Goal: Task Accomplishment & Management: Complete application form

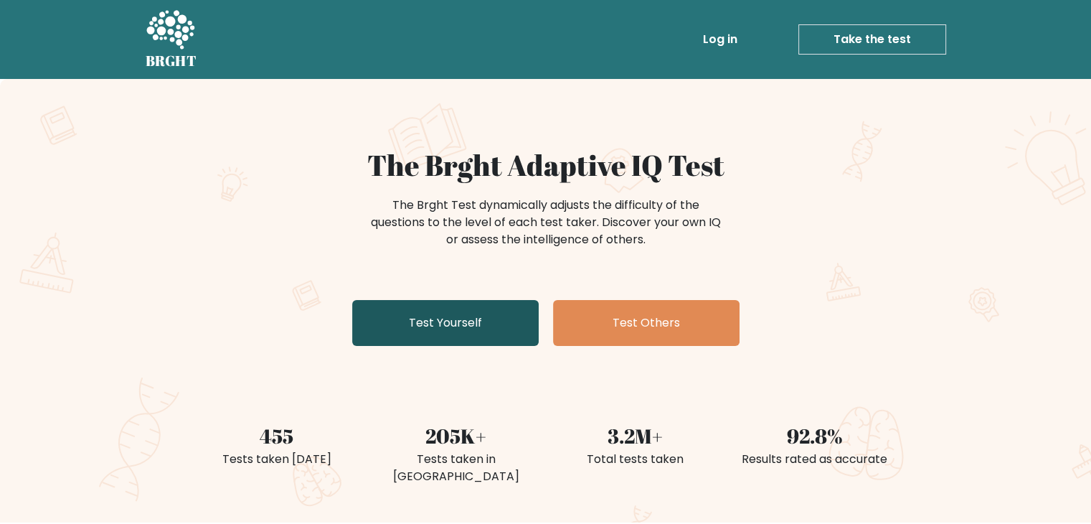
click at [439, 322] on link "Test Yourself" at bounding box center [445, 323] width 187 height 46
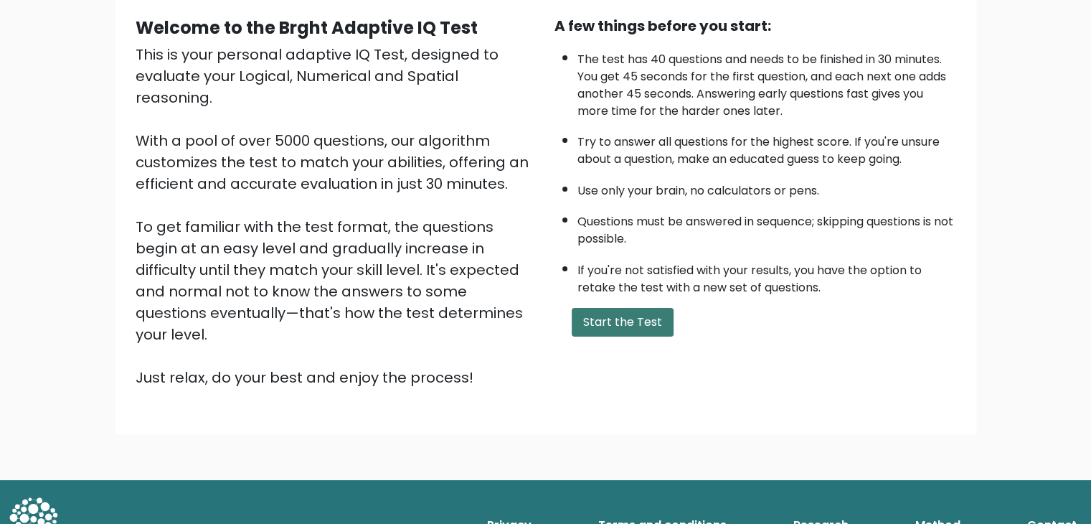
scroll to position [133, 0]
click at [625, 314] on button "Start the Test" at bounding box center [623, 321] width 102 height 29
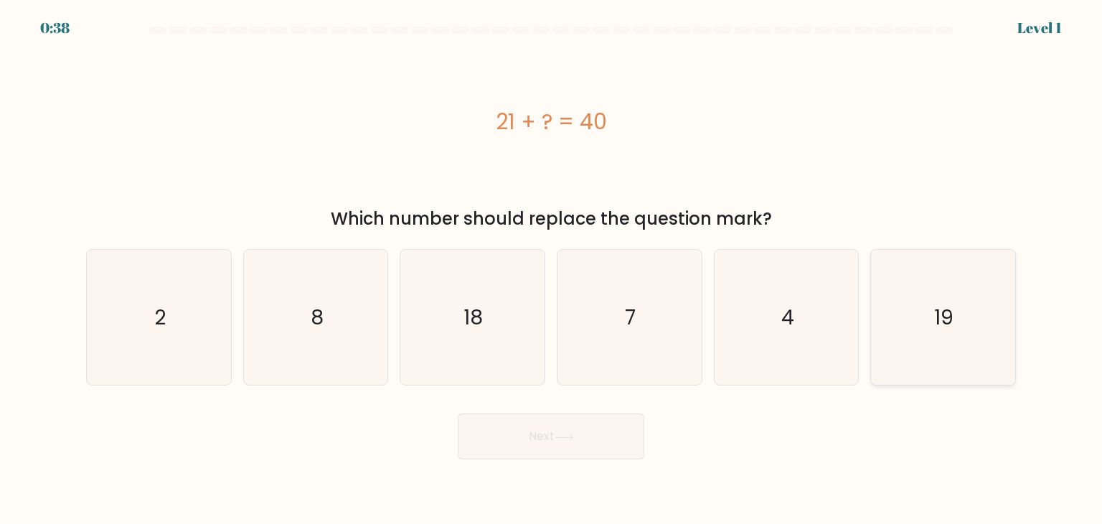
drag, startPoint x: 956, startPoint y: 310, endPoint x: 939, endPoint y: 308, distance: 18.1
click at [954, 304] on icon "19" at bounding box center [942, 317] width 135 height 135
click at [552, 269] on input "f. 19" at bounding box center [551, 265] width 1 height 7
radio input "true"
click at [565, 425] on button "Next" at bounding box center [551, 436] width 187 height 46
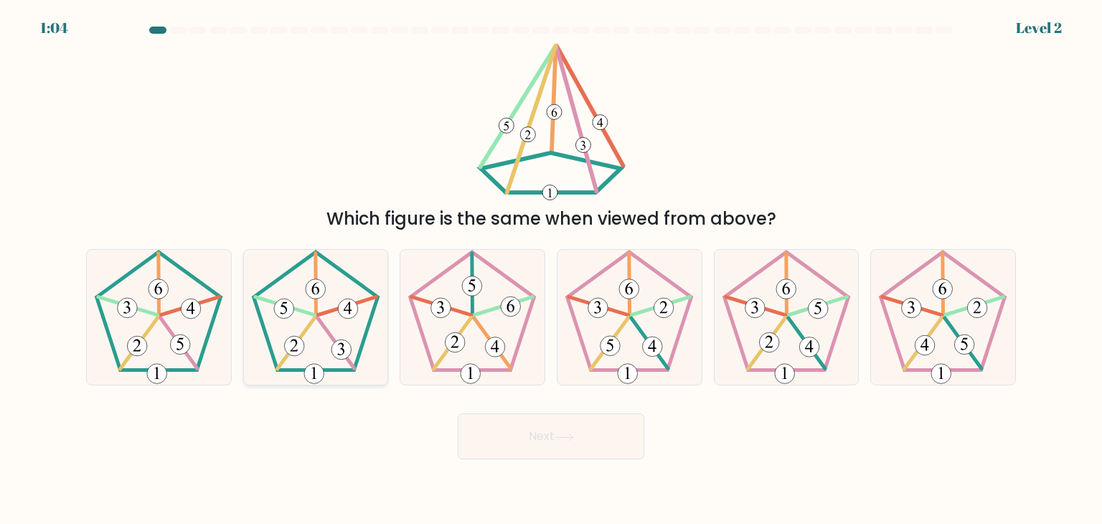
click at [330, 322] on icon at bounding box center [315, 317] width 135 height 135
click at [551, 269] on input "b." at bounding box center [551, 265] width 1 height 7
radio input "true"
drag, startPoint x: 511, startPoint y: 426, endPoint x: 509, endPoint y: 415, distance: 10.9
click at [511, 425] on button "Next" at bounding box center [551, 436] width 187 height 46
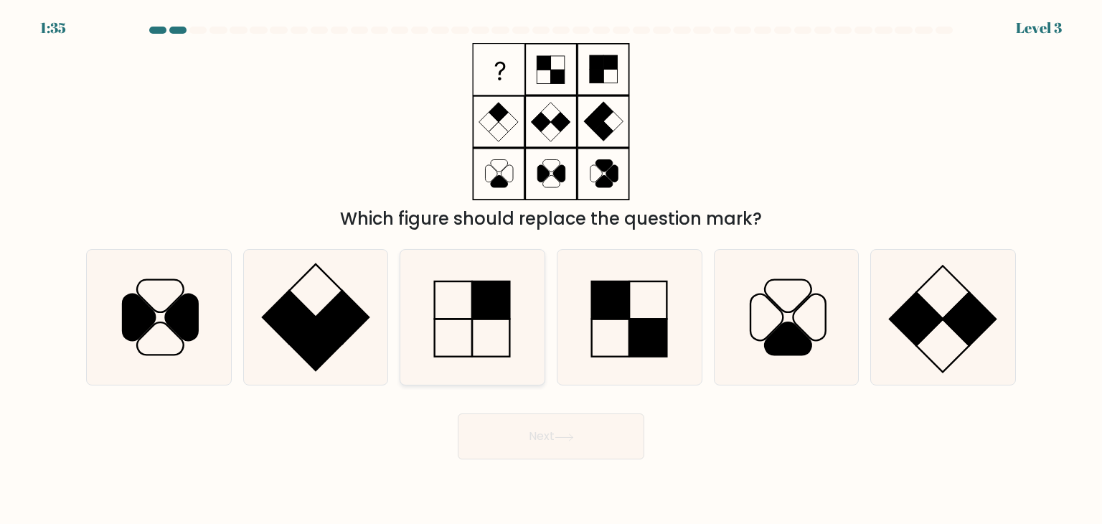
click at [484, 326] on icon at bounding box center [472, 317] width 135 height 135
click at [551, 269] on input "c." at bounding box center [551, 265] width 1 height 7
radio input "true"
click at [566, 447] on button "Next" at bounding box center [551, 436] width 187 height 46
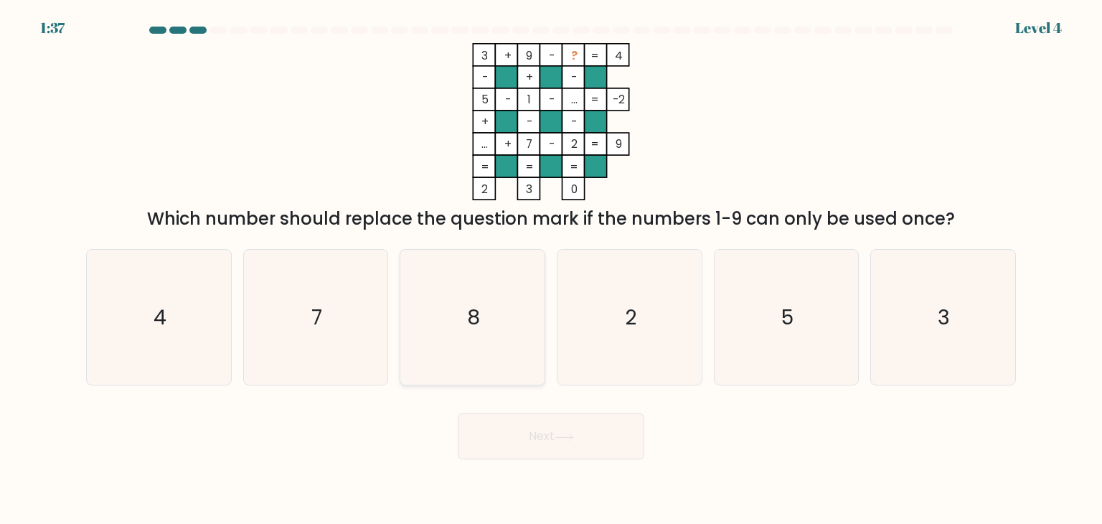
click at [487, 326] on icon "8" at bounding box center [472, 317] width 135 height 135
click at [551, 269] on input "c. 8" at bounding box center [551, 265] width 1 height 7
radio input "true"
click at [537, 430] on button "Next" at bounding box center [551, 436] width 187 height 46
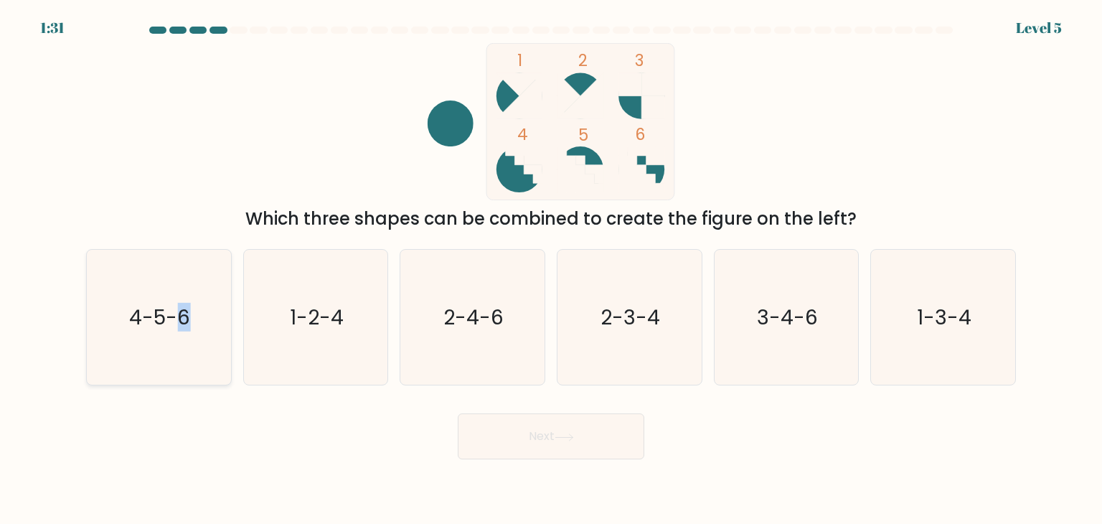
click at [181, 318] on text "4-5-6" at bounding box center [160, 317] width 61 height 29
click at [138, 330] on icon "4-5-6" at bounding box center [158, 317] width 135 height 135
click at [551, 269] on input "a. 4-5-6" at bounding box center [551, 265] width 1 height 7
radio input "true"
click at [589, 438] on button "Next" at bounding box center [551, 436] width 187 height 46
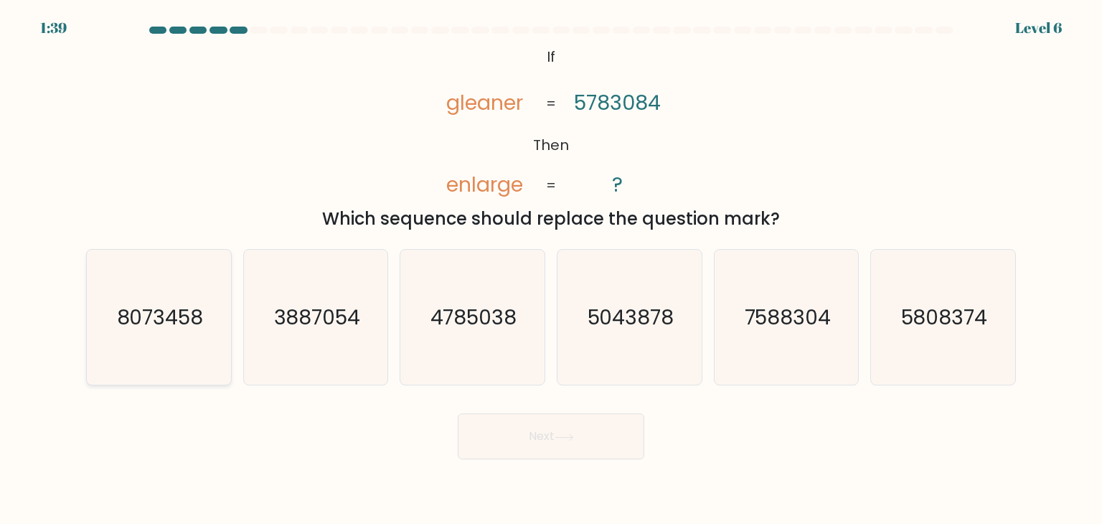
click at [166, 338] on icon "8073458" at bounding box center [158, 317] width 135 height 135
click at [551, 269] on input "a. 8073458" at bounding box center [551, 265] width 1 height 7
radio input "true"
click at [605, 431] on button "Next" at bounding box center [551, 436] width 187 height 46
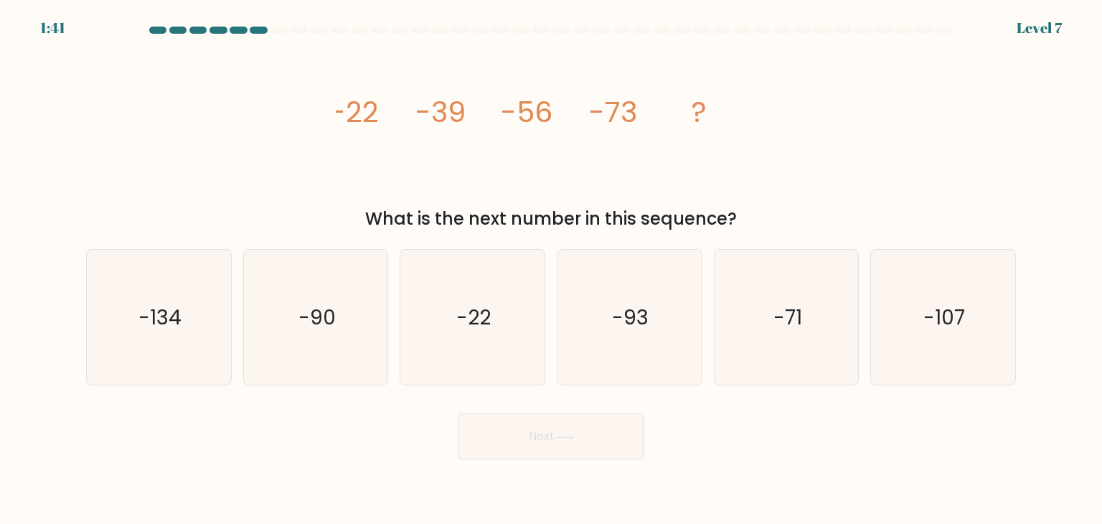
drag, startPoint x: 146, startPoint y: 122, endPoint x: 376, endPoint y: 87, distance: 232.3
click at [146, 122] on div "image/svg+xml -22 -39 -56 -73 ? What is the next number in this sequence?" at bounding box center [550, 137] width 947 height 189
click at [320, 343] on icon "-90" at bounding box center [315, 317] width 135 height 135
click at [551, 269] on input "b. -90" at bounding box center [551, 265] width 1 height 7
radio input "true"
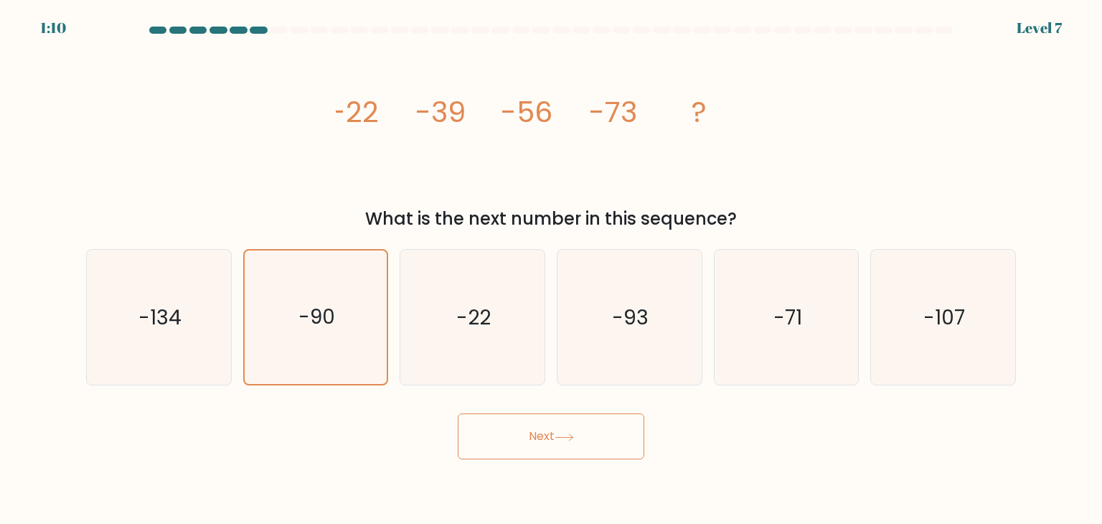
click at [596, 440] on button "Next" at bounding box center [551, 436] width 187 height 46
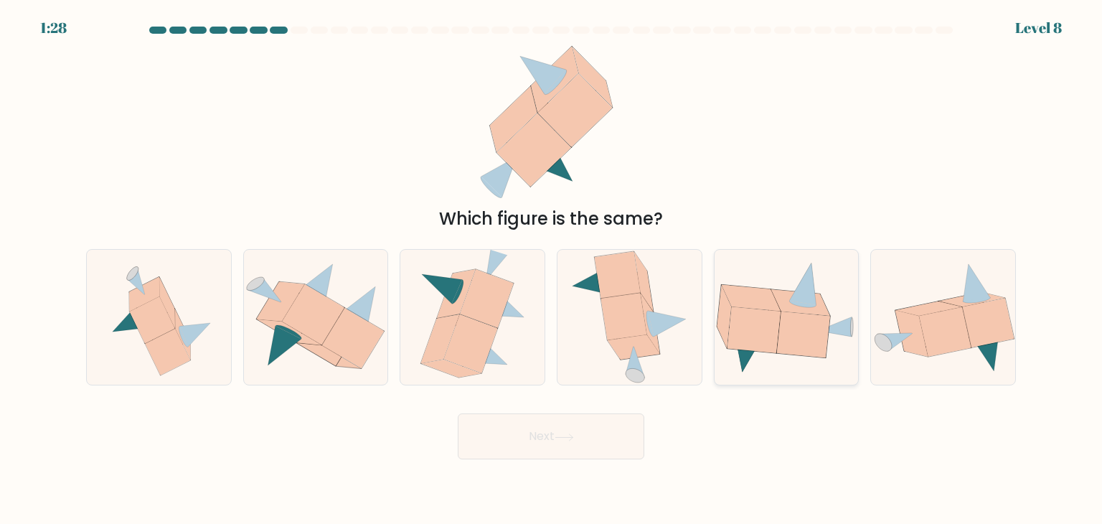
click at [781, 302] on icon at bounding box center [800, 303] width 59 height 27
click at [552, 269] on input "e." at bounding box center [551, 265] width 1 height 7
radio input "true"
click at [510, 431] on button "Next" at bounding box center [551, 436] width 187 height 46
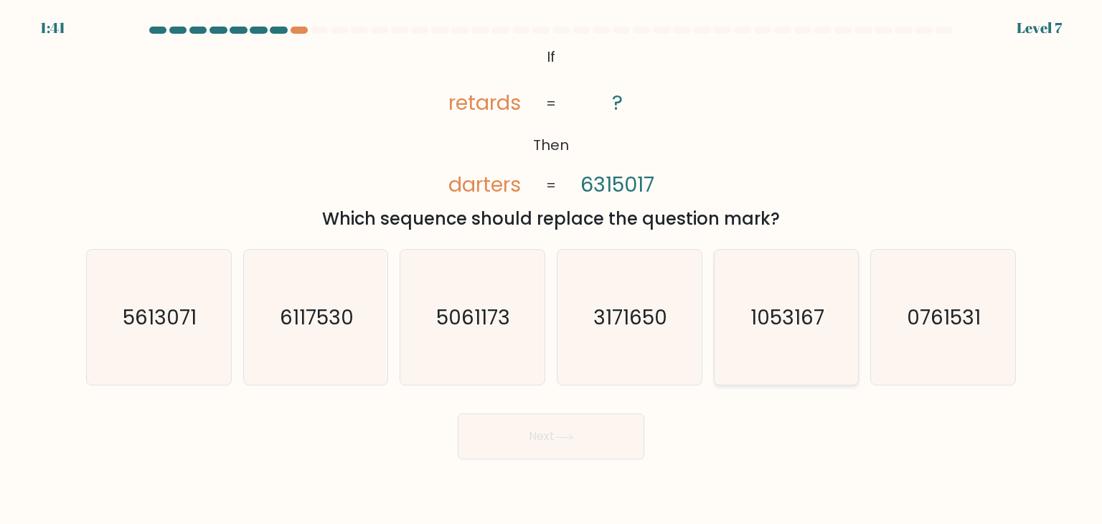
click at [777, 322] on text "1053167" at bounding box center [788, 317] width 74 height 29
click at [552, 269] on input "e. 1053167" at bounding box center [551, 265] width 1 height 7
radio input "true"
click at [555, 427] on button "Next" at bounding box center [551, 436] width 187 height 46
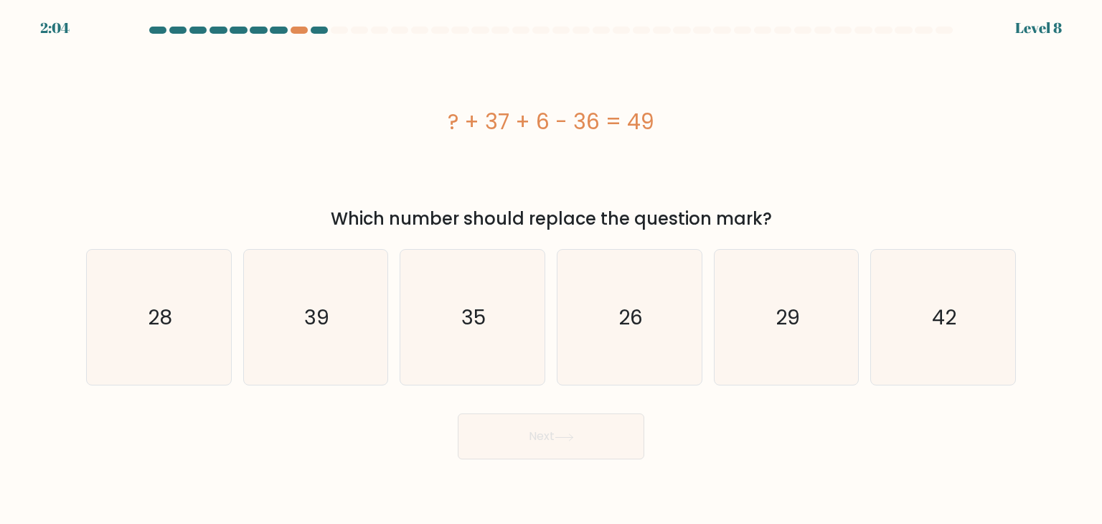
click at [1054, 147] on form "a." at bounding box center [551, 243] width 1102 height 433
drag, startPoint x: 999, startPoint y: 316, endPoint x: 939, endPoint y: 357, distance: 72.7
click at [994, 314] on icon "42" at bounding box center [942, 317] width 135 height 135
click at [552, 269] on input "f. 42" at bounding box center [551, 265] width 1 height 7
radio input "true"
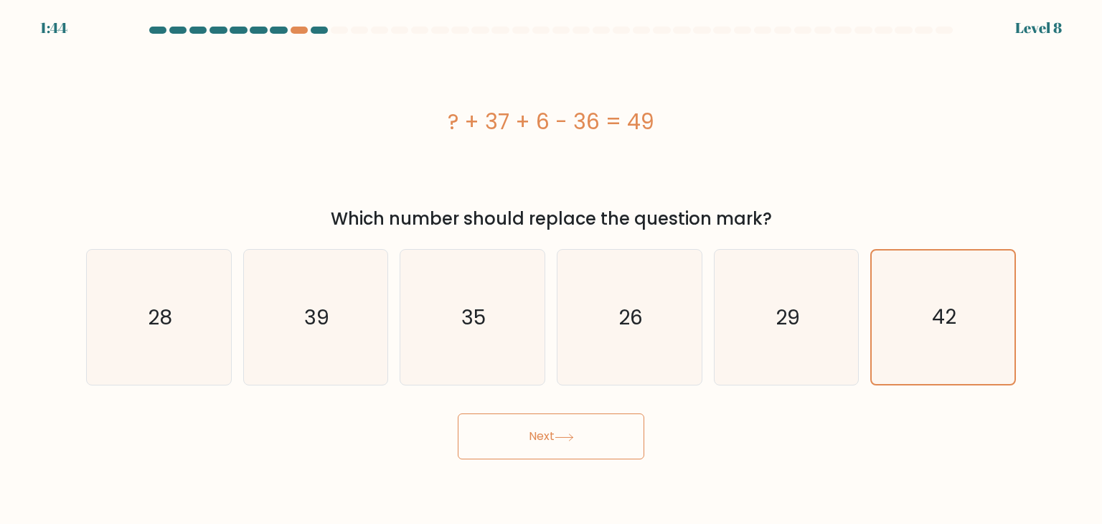
click at [570, 430] on button "Next" at bounding box center [551, 436] width 187 height 46
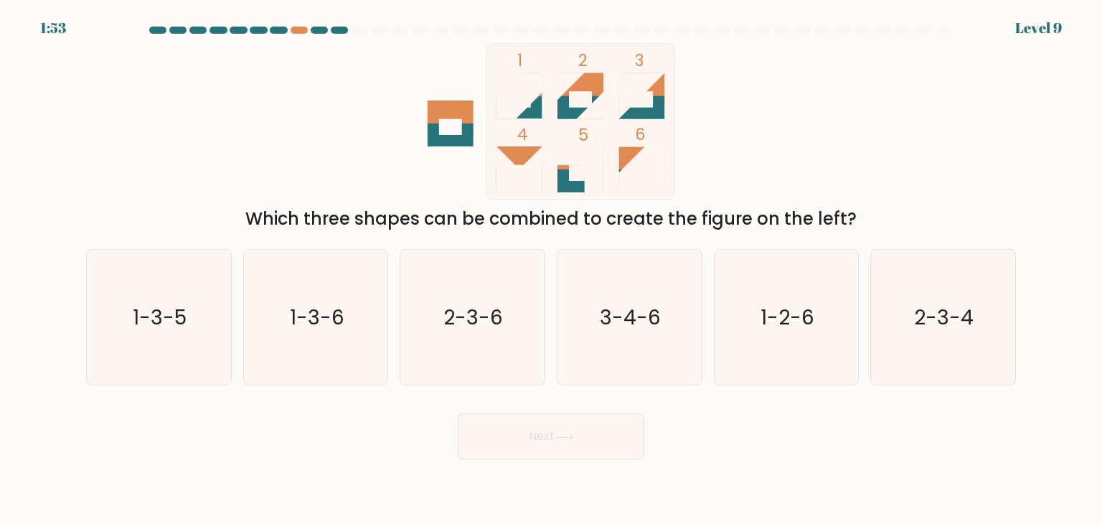
drag, startPoint x: 1027, startPoint y: 156, endPoint x: 982, endPoint y: 125, distance: 55.1
click at [1015, 146] on form at bounding box center [551, 243] width 1102 height 433
click at [446, 319] on text "2-3-6" at bounding box center [474, 317] width 60 height 29
click at [551, 269] on input "c. 2-3-6" at bounding box center [551, 265] width 1 height 7
radio input "true"
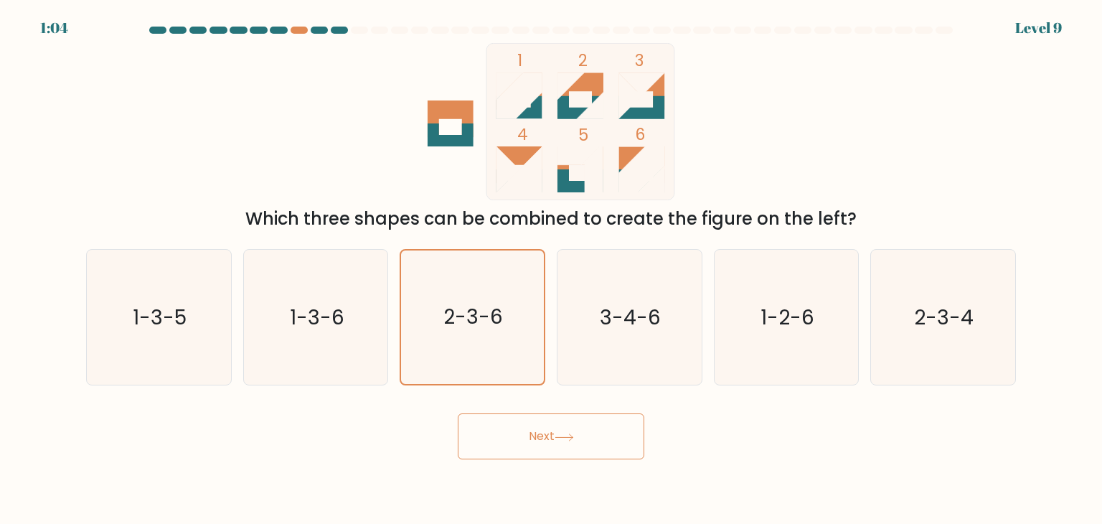
drag, startPoint x: 537, startPoint y: 439, endPoint x: 465, endPoint y: 413, distance: 76.5
click at [536, 438] on button "Next" at bounding box center [551, 436] width 187 height 46
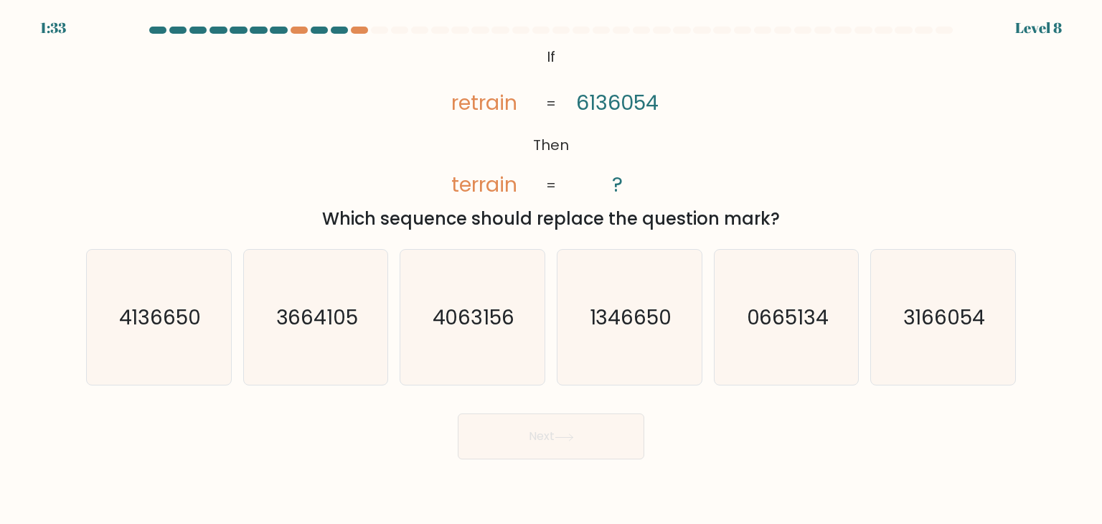
drag, startPoint x: 924, startPoint y: 335, endPoint x: 864, endPoint y: 328, distance: 60.7
click at [921, 331] on icon "3166054" at bounding box center [942, 317] width 135 height 135
click at [552, 269] on input "f. 3166054" at bounding box center [551, 265] width 1 height 7
radio input "true"
click at [497, 443] on button "Next" at bounding box center [551, 436] width 187 height 46
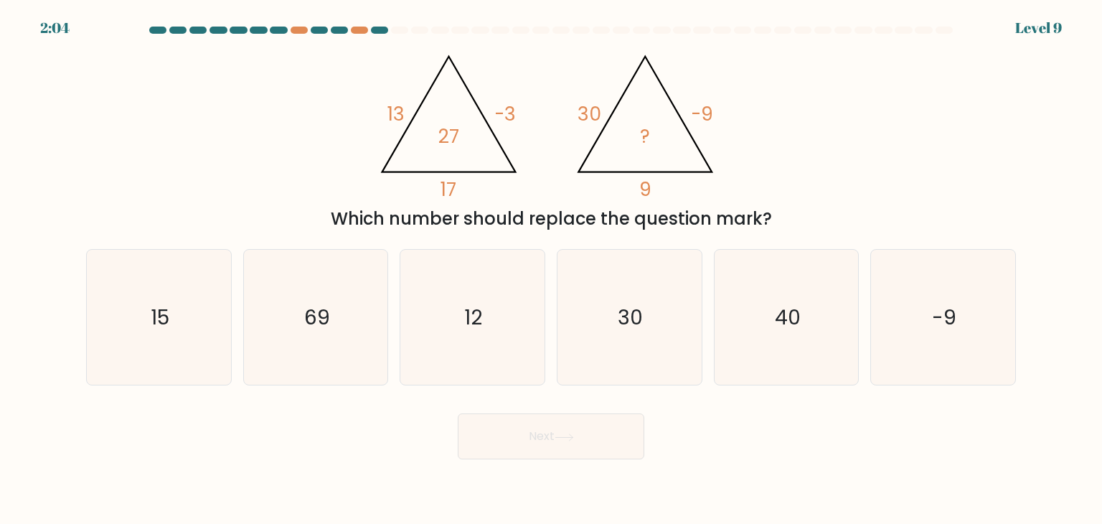
drag, startPoint x: 1074, startPoint y: 151, endPoint x: 1066, endPoint y: 147, distance: 9.6
click at [1069, 147] on form at bounding box center [551, 243] width 1102 height 433
drag, startPoint x: 607, startPoint y: 316, endPoint x: 613, endPoint y: 331, distance: 16.1
click at [606, 313] on icon "30" at bounding box center [629, 317] width 135 height 135
click at [552, 269] on input "d. 30" at bounding box center [551, 265] width 1 height 7
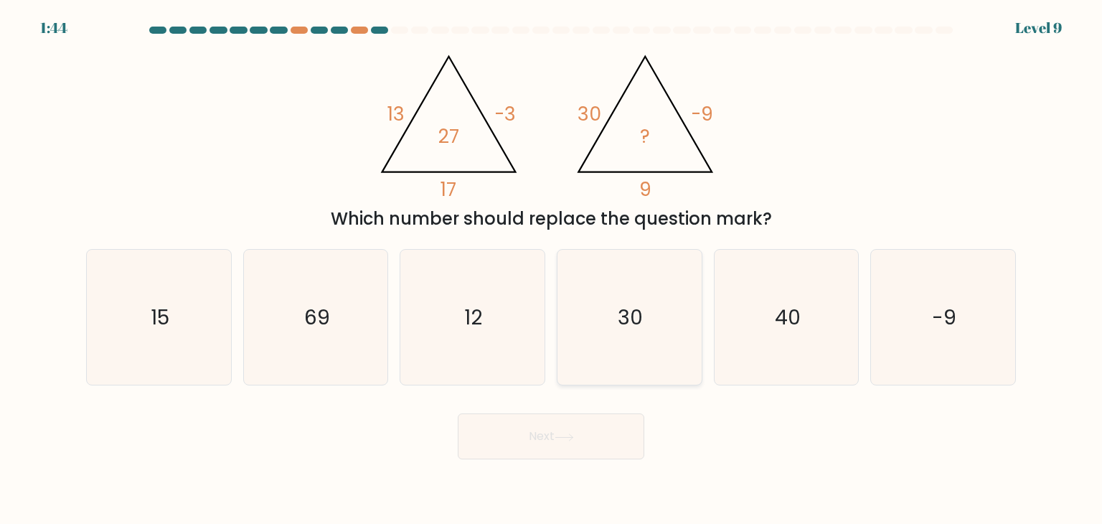
radio input "true"
click at [585, 434] on button "Next" at bounding box center [551, 436] width 187 height 46
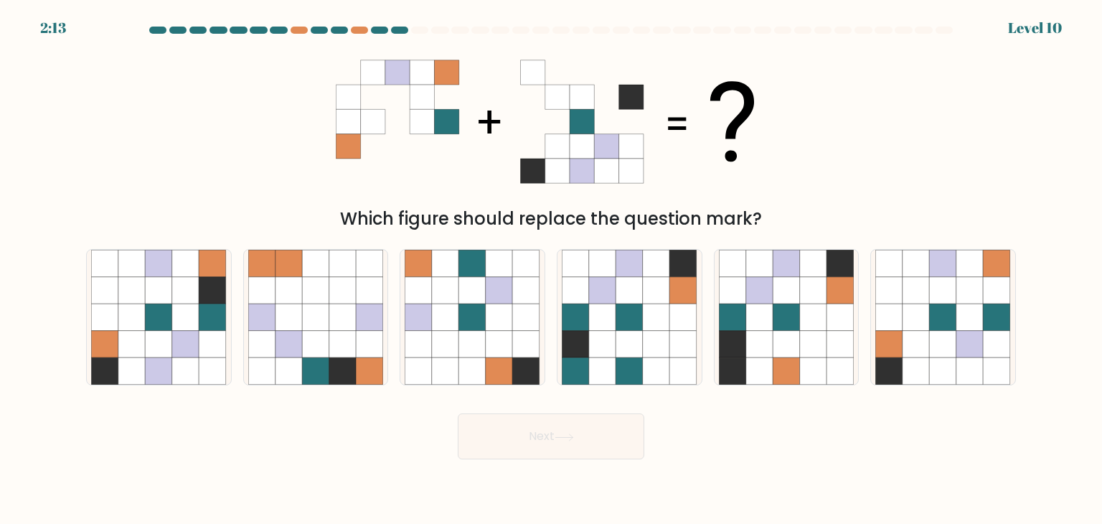
drag, startPoint x: 1001, startPoint y: 147, endPoint x: 968, endPoint y: 120, distance: 42.8
click at [1000, 144] on div "Which figure should replace the question mark?" at bounding box center [550, 137] width 947 height 189
click at [956, 308] on icon at bounding box center [969, 317] width 27 height 27
click at [552, 269] on input "f." at bounding box center [551, 265] width 1 height 7
radio input "true"
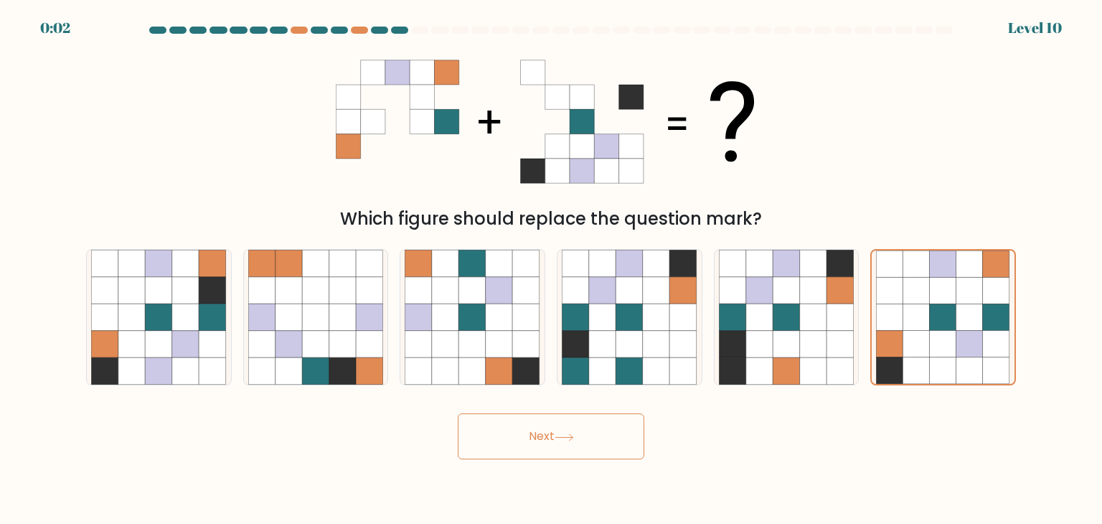
click at [520, 435] on button "Next" at bounding box center [551, 436] width 187 height 46
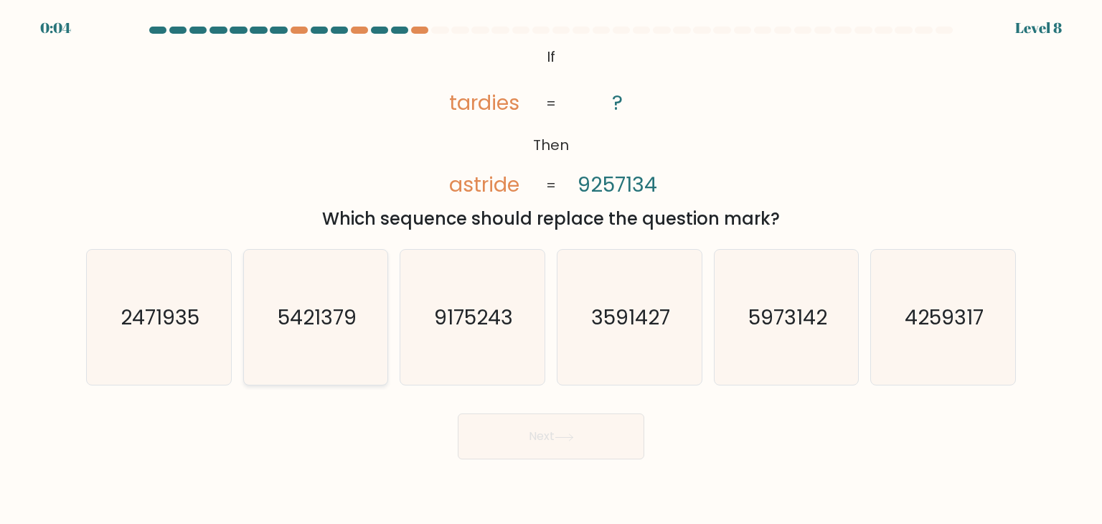
click at [359, 293] on icon "5421379" at bounding box center [315, 317] width 135 height 135
click at [551, 269] on input "b. 5421379" at bounding box center [551, 265] width 1 height 7
radio input "true"
click at [518, 440] on button "Next" at bounding box center [551, 436] width 187 height 46
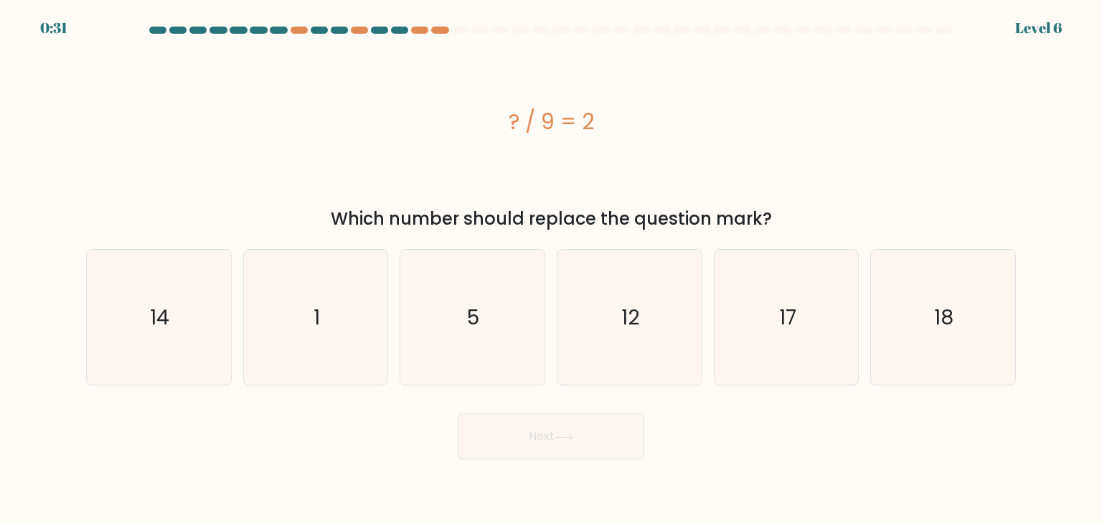
drag, startPoint x: 1035, startPoint y: 116, endPoint x: 988, endPoint y: 24, distance: 103.6
click at [1021, 102] on form "a. 1" at bounding box center [551, 243] width 1102 height 433
drag, startPoint x: 956, startPoint y: 342, endPoint x: 916, endPoint y: 343, distance: 40.2
click at [956, 338] on icon "18" at bounding box center [942, 317] width 135 height 135
click at [552, 269] on input "f. 18" at bounding box center [551, 265] width 1 height 7
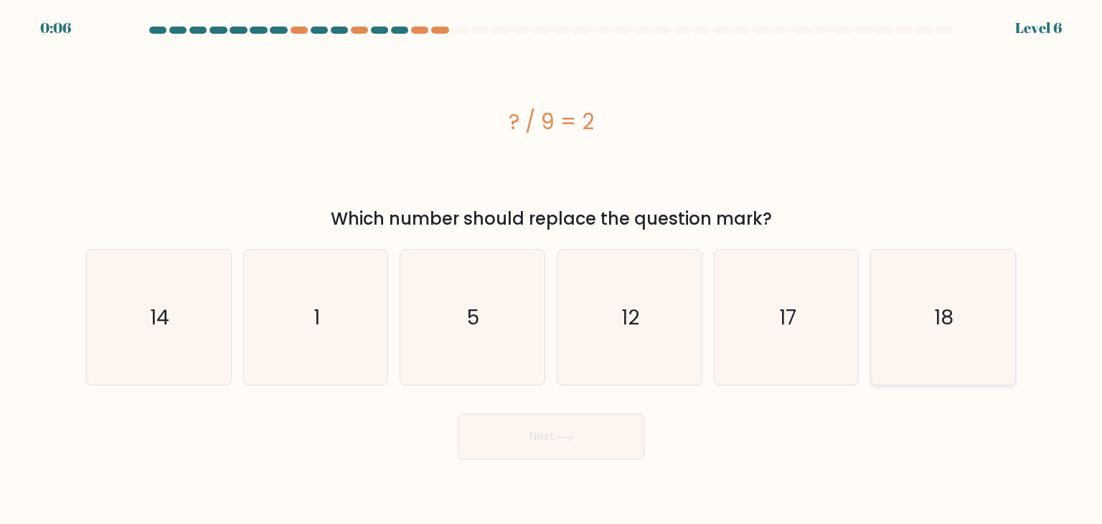
radio input "true"
click at [629, 434] on button "Next" at bounding box center [551, 436] width 187 height 46
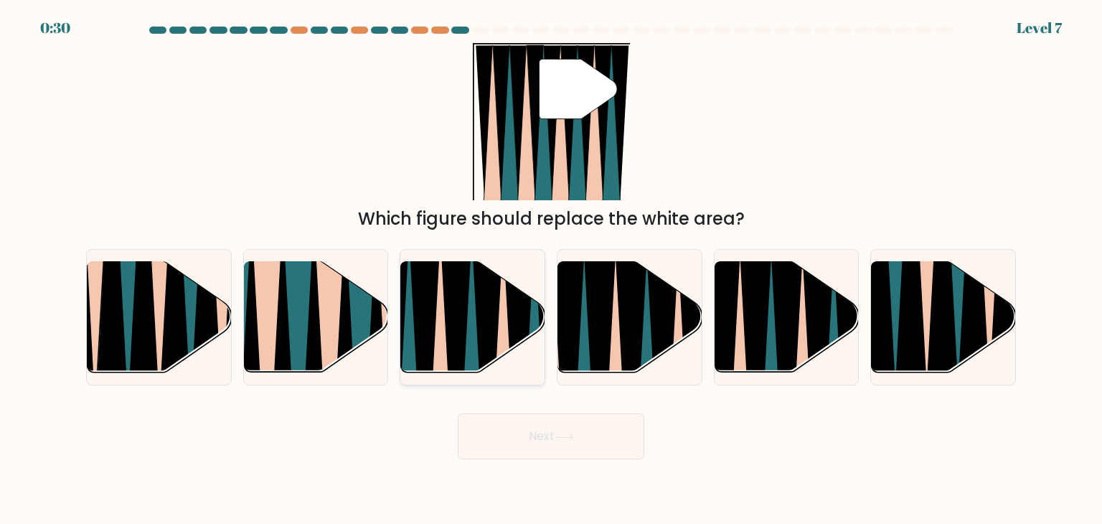
drag, startPoint x: 456, startPoint y: 326, endPoint x: 465, endPoint y: 322, distance: 9.3
click at [456, 324] on icon at bounding box center [457, 381] width 32 height 288
click at [551, 269] on input "c." at bounding box center [551, 265] width 1 height 7
radio input "true"
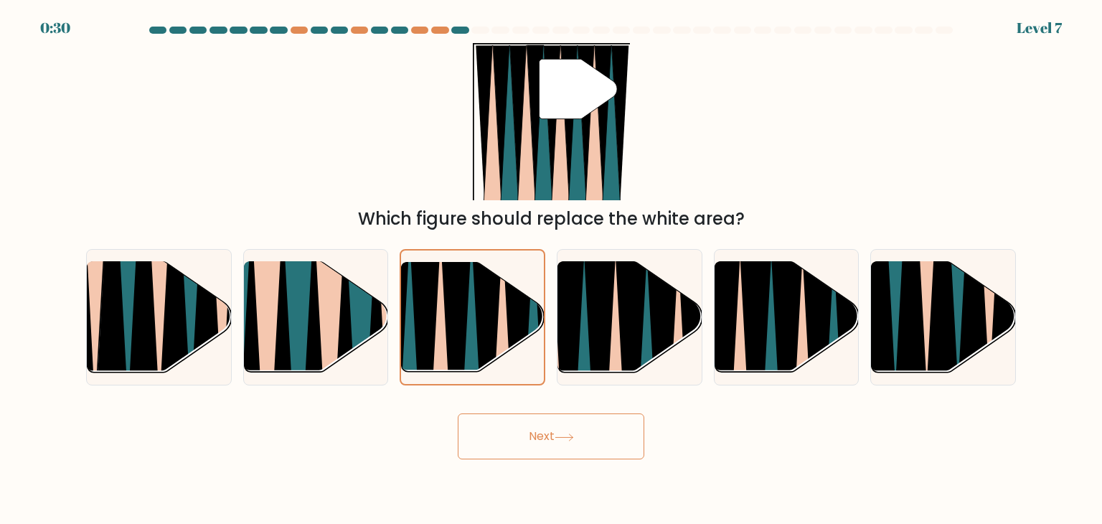
click at [582, 414] on button "Next" at bounding box center [551, 436] width 187 height 46
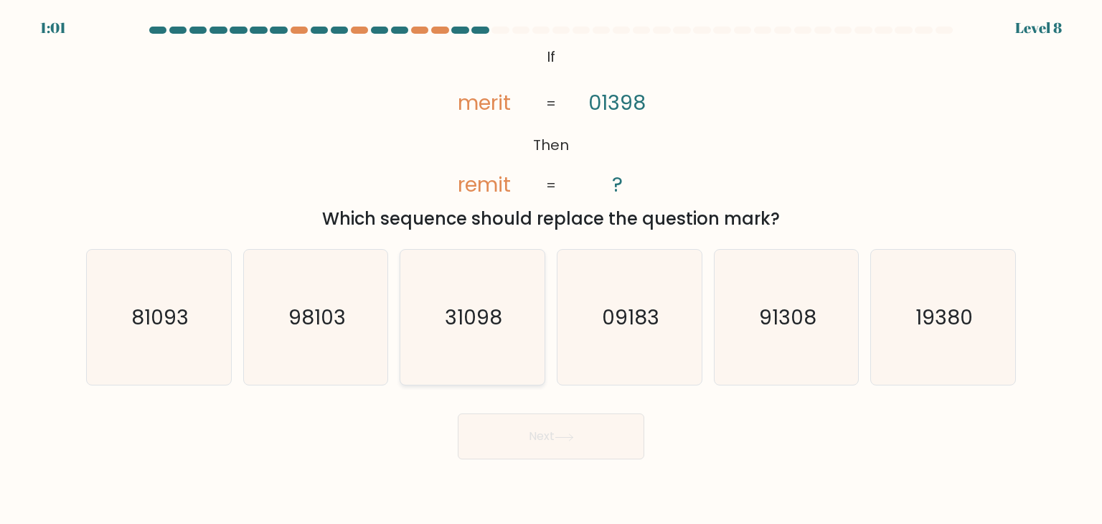
click at [473, 312] on text "31098" at bounding box center [474, 317] width 57 height 29
click at [551, 269] on input "c. 31098" at bounding box center [551, 265] width 1 height 7
radio input "true"
click at [545, 431] on button "Next" at bounding box center [551, 436] width 187 height 46
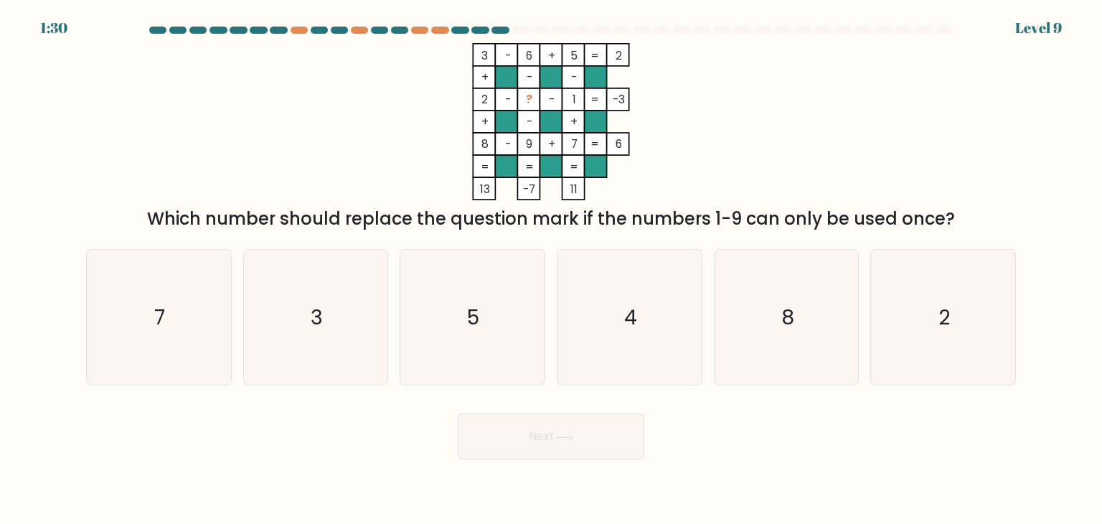
click at [1016, 146] on form at bounding box center [551, 243] width 1102 height 433
drag, startPoint x: 634, startPoint y: 307, endPoint x: 629, endPoint y: 300, distance: 9.2
click at [629, 300] on icon "4" at bounding box center [629, 317] width 135 height 135
click at [540, 436] on button "Next" at bounding box center [551, 436] width 187 height 46
drag, startPoint x: 644, startPoint y: 328, endPoint x: 633, endPoint y: 349, distance: 23.4
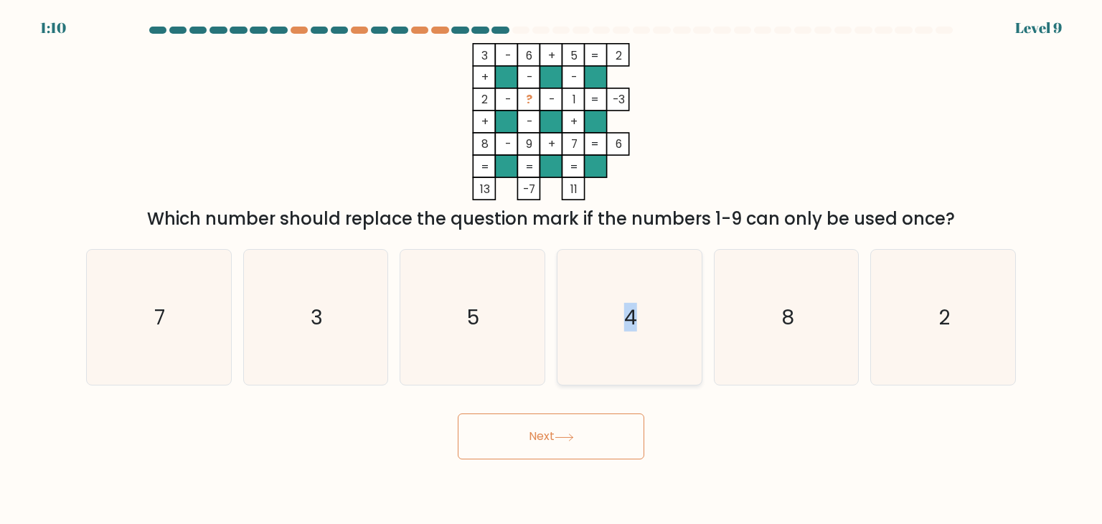
click at [643, 328] on icon "4" at bounding box center [629, 317] width 135 height 135
click at [552, 269] on input "d. 4" at bounding box center [551, 265] width 1 height 7
radio input "true"
drag, startPoint x: 560, startPoint y: 435, endPoint x: 555, endPoint y: 426, distance: 9.6
click at [560, 434] on icon at bounding box center [564, 437] width 19 height 8
